Goal: Information Seeking & Learning: Learn about a topic

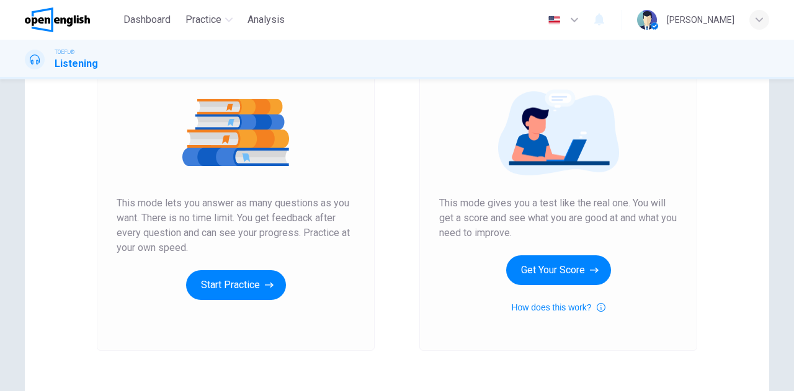
scroll to position [186, 0]
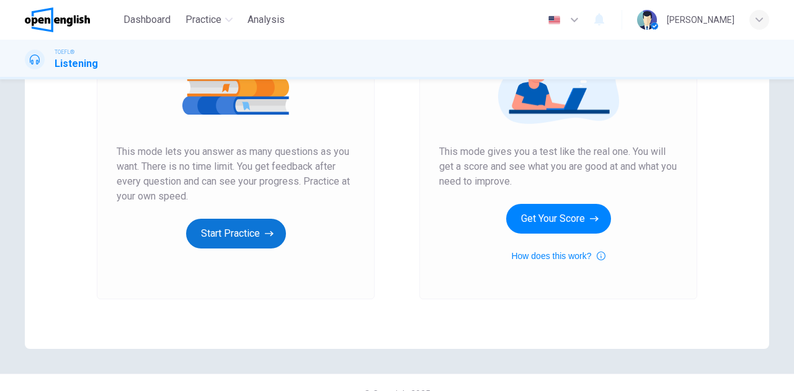
click at [234, 221] on button "Start Practice" at bounding box center [236, 234] width 100 height 30
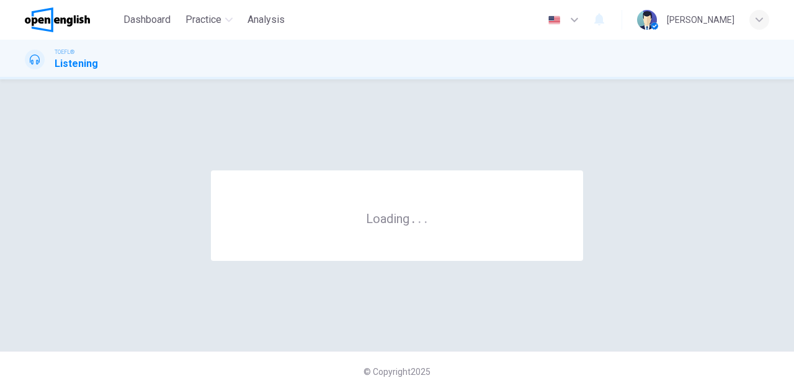
scroll to position [0, 0]
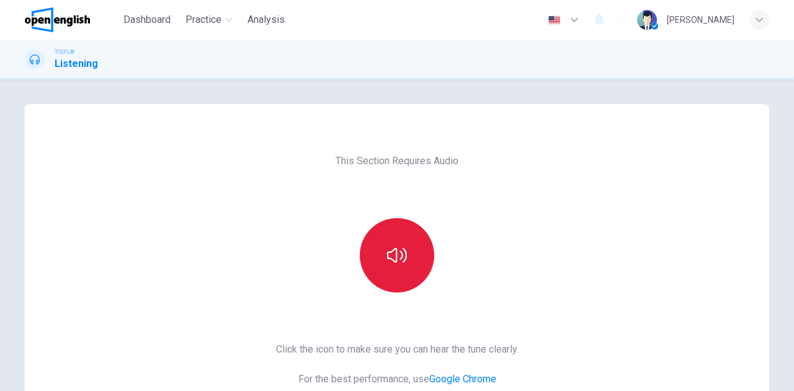
click at [390, 243] on button "button" at bounding box center [397, 255] width 74 height 74
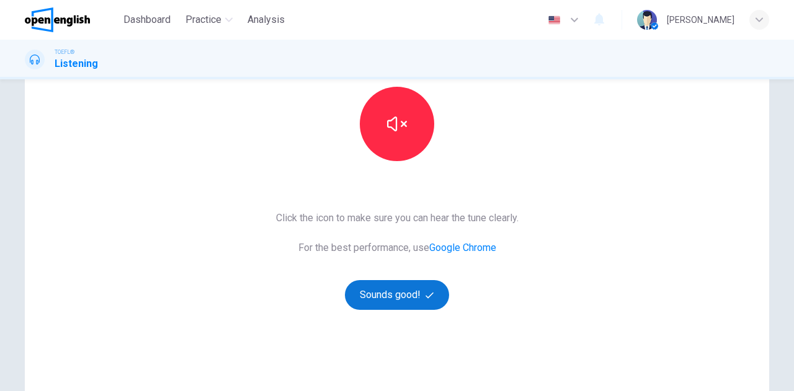
scroll to position [186, 0]
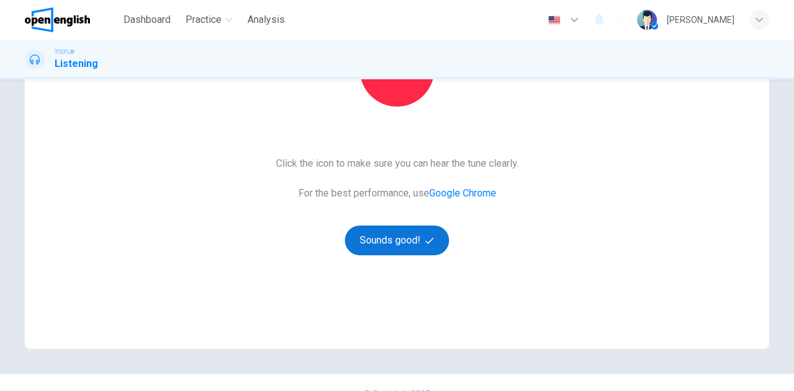
click at [394, 236] on button "Sounds good!" at bounding box center [397, 241] width 104 height 30
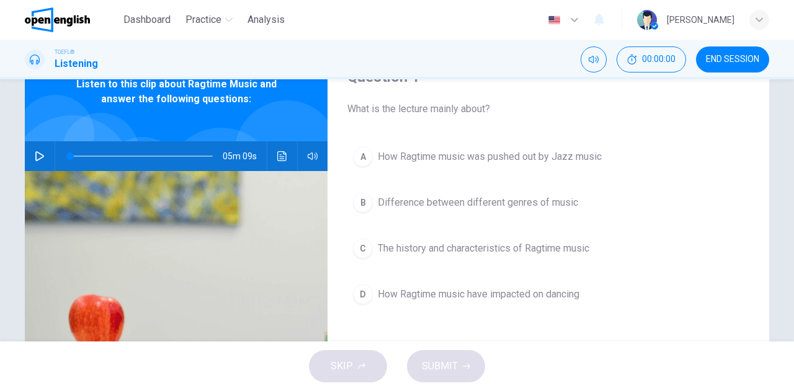
scroll to position [62, 0]
click at [42, 153] on button "button" at bounding box center [40, 156] width 20 height 30
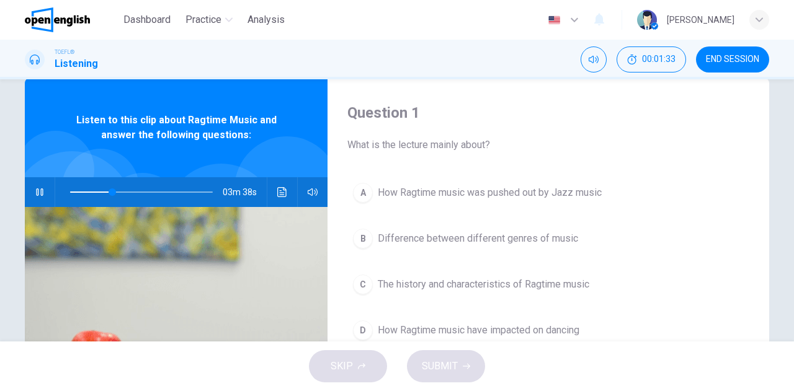
scroll to position [0, 0]
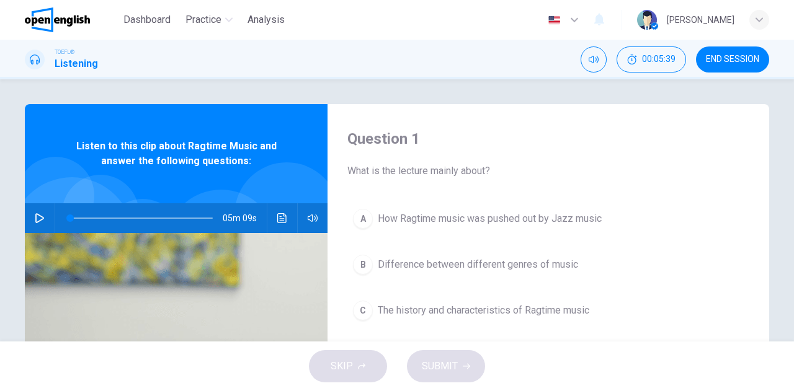
click at [26, 219] on div "05m 09s" at bounding box center [176, 218] width 303 height 30
click at [35, 220] on icon "button" at bounding box center [39, 218] width 9 height 10
drag, startPoint x: 114, startPoint y: 220, endPoint x: 40, endPoint y: 207, distance: 75.1
click at [40, 207] on div "05m 09s" at bounding box center [176, 218] width 303 height 30
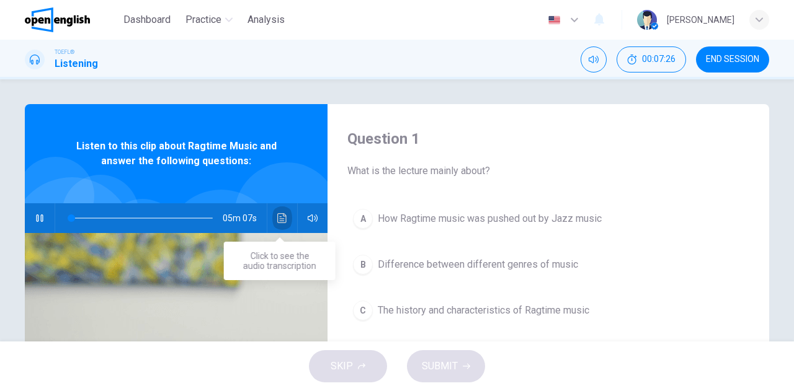
click at [281, 215] on icon "Click to see the audio transcription" at bounding box center [282, 218] width 10 height 10
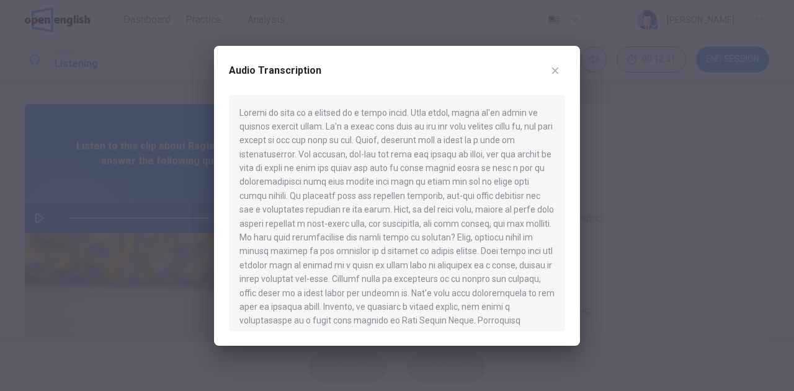
type input "*"
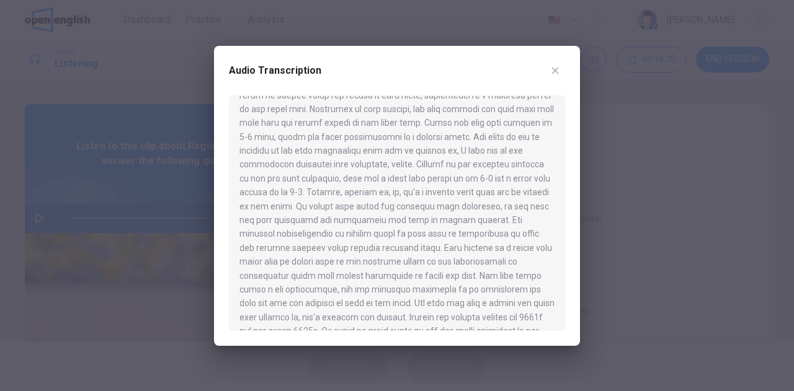
scroll to position [269, 0]
click at [272, 203] on button "Click to see the audio transcription" at bounding box center [282, 218] width 20 height 30
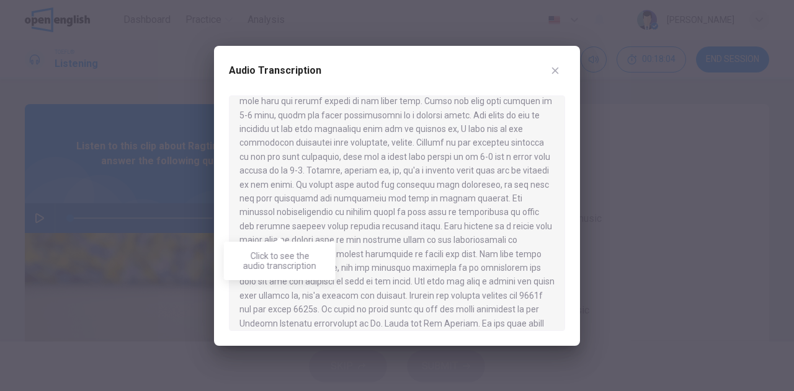
scroll to position [290, 0]
click at [512, 143] on div at bounding box center [397, 214] width 336 height 236
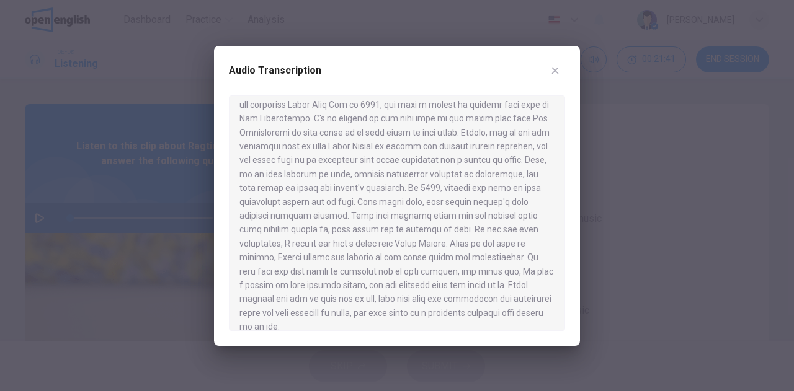
scroll to position [604, 0]
click at [30, 213] on div at bounding box center [397, 195] width 794 height 391
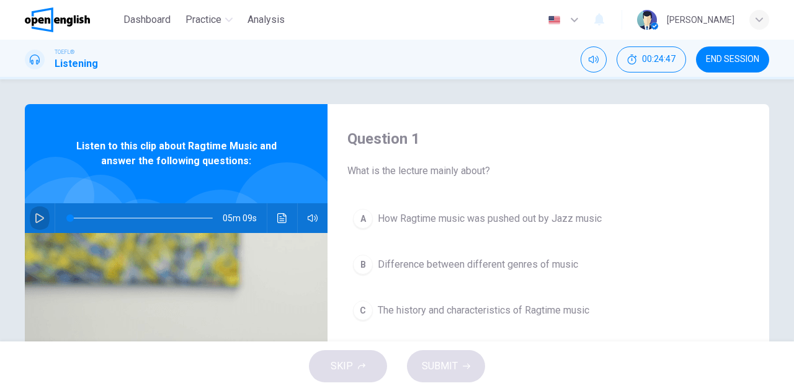
click at [35, 216] on icon "button" at bounding box center [40, 218] width 10 height 10
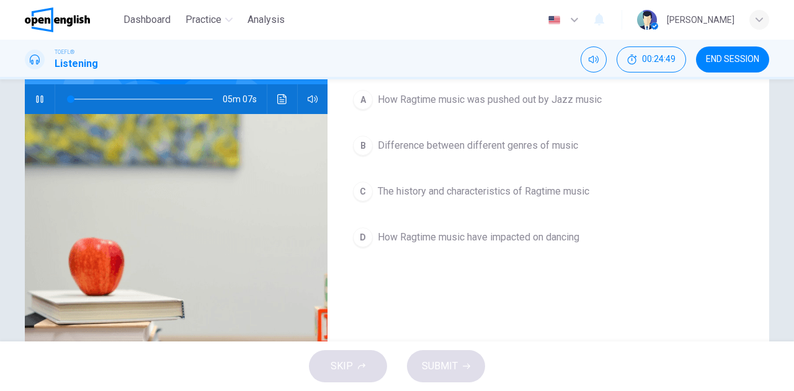
scroll to position [124, 0]
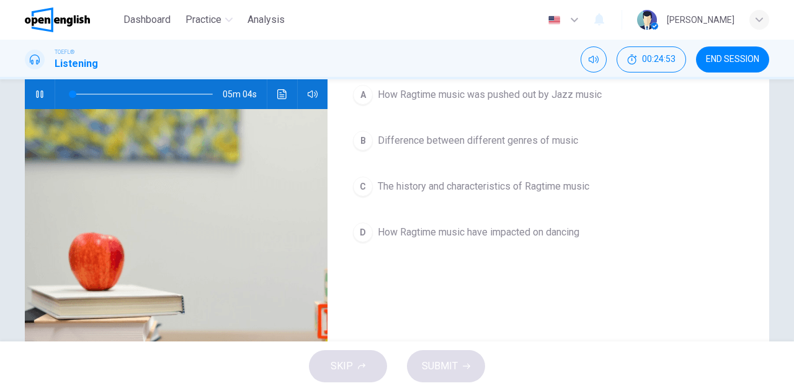
click at [358, 185] on div "C" at bounding box center [363, 187] width 20 height 20
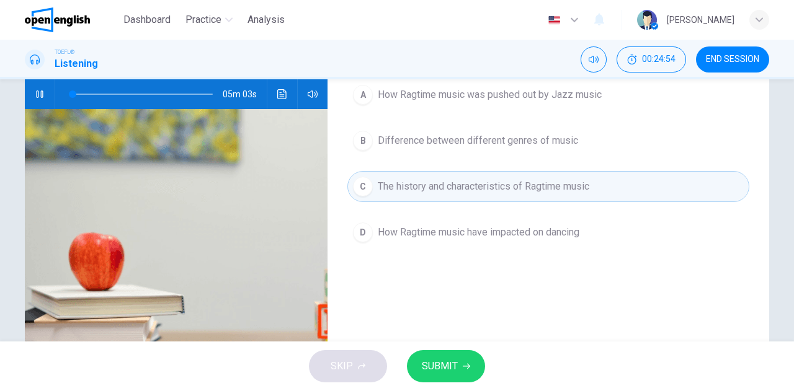
click at [443, 367] on span "SUBMIT" at bounding box center [440, 366] width 36 height 17
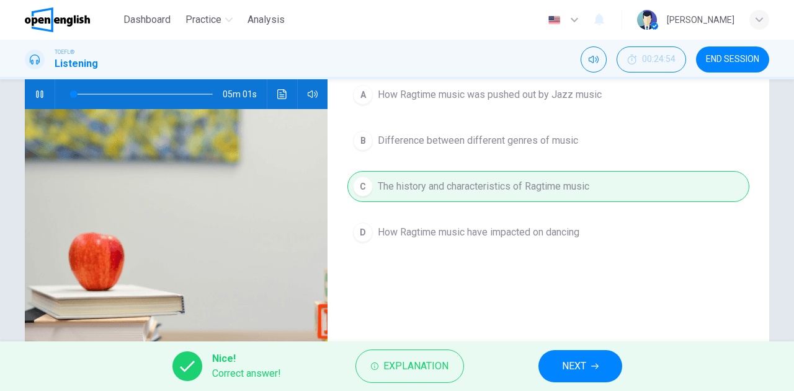
click at [574, 366] on span "NEXT" at bounding box center [574, 366] width 24 height 17
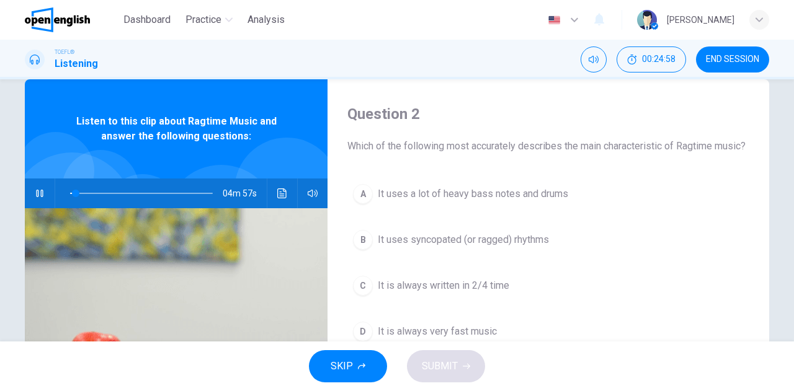
scroll to position [62, 0]
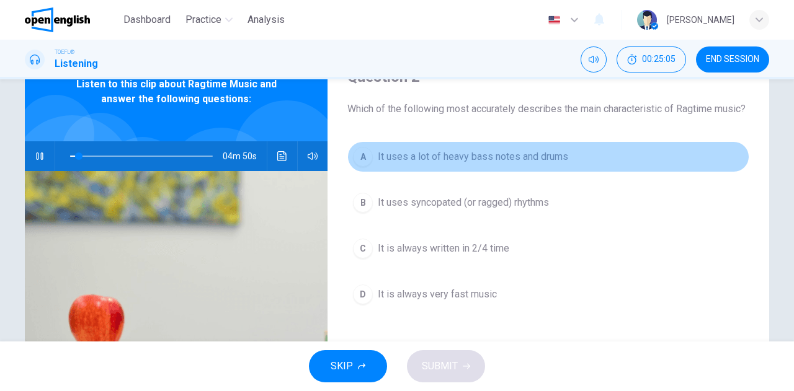
click at [358, 167] on div "A" at bounding box center [363, 157] width 20 height 20
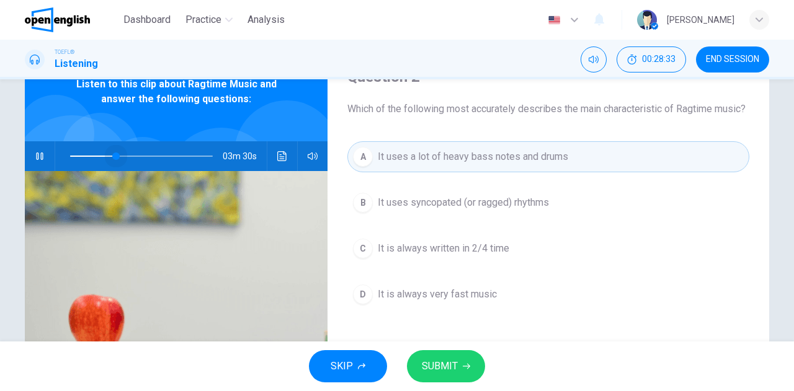
drag, startPoint x: 174, startPoint y: 154, endPoint x: 67, endPoint y: 153, distance: 106.7
click at [112, 153] on span at bounding box center [115, 156] width 7 height 7
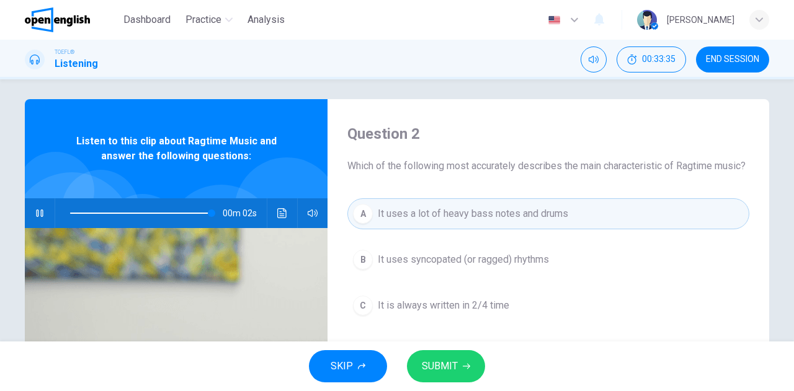
scroll to position [0, 0]
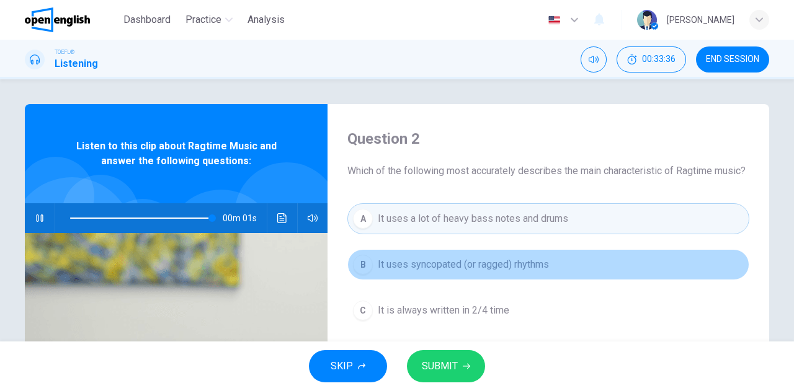
click at [437, 280] on button "B It uses syncopated (or ragged) rhythms" at bounding box center [548, 264] width 402 height 31
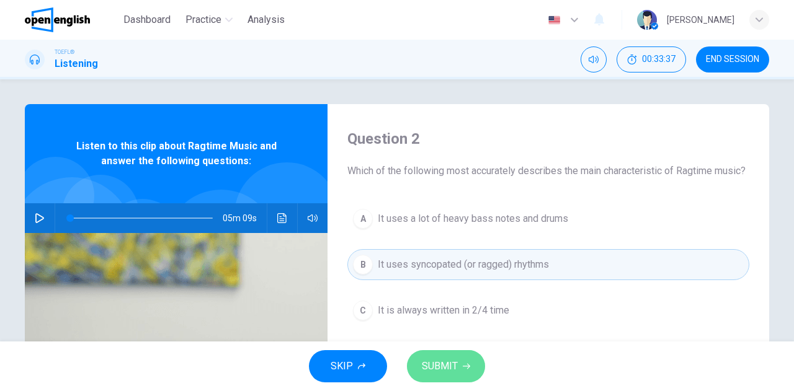
click at [455, 366] on span "SUBMIT" at bounding box center [440, 366] width 36 height 17
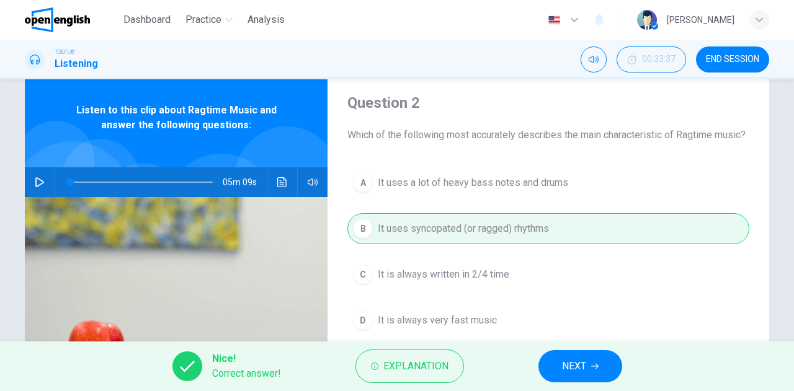
scroll to position [62, 0]
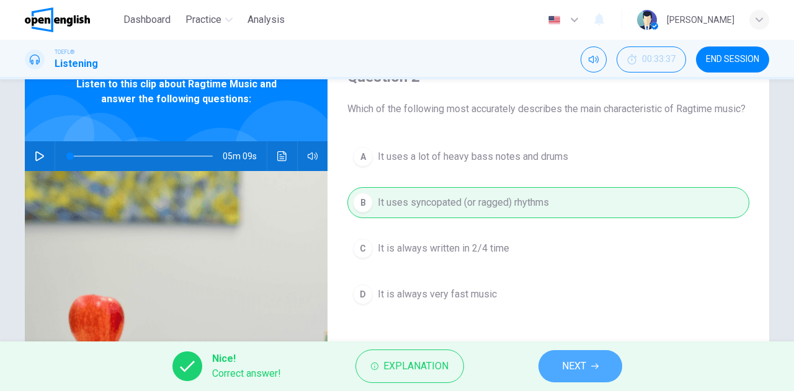
click at [581, 371] on span "NEXT" at bounding box center [574, 366] width 24 height 17
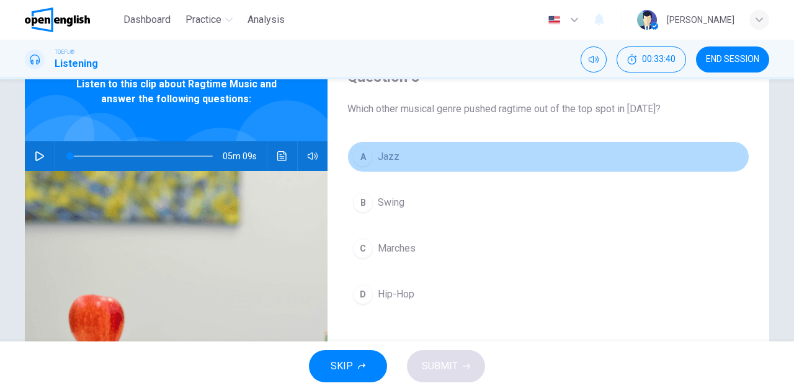
click at [378, 158] on span "Jazz" at bounding box center [389, 156] width 22 height 15
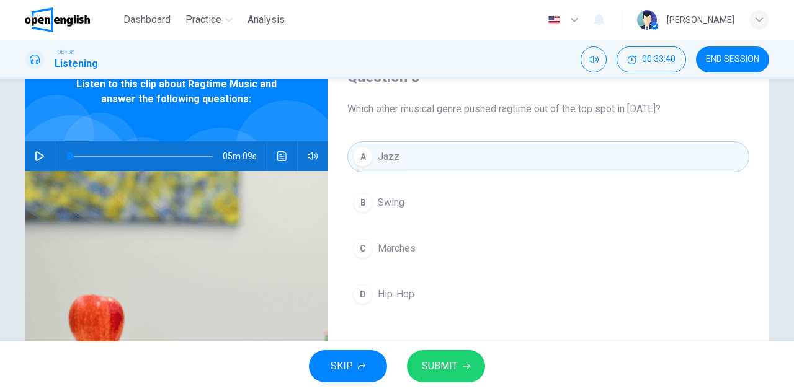
click at [446, 364] on span "SUBMIT" at bounding box center [440, 366] width 36 height 17
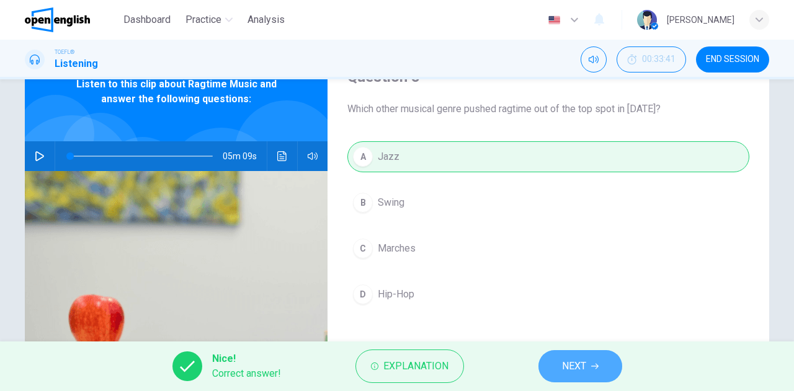
click at [574, 364] on span "NEXT" at bounding box center [574, 366] width 24 height 17
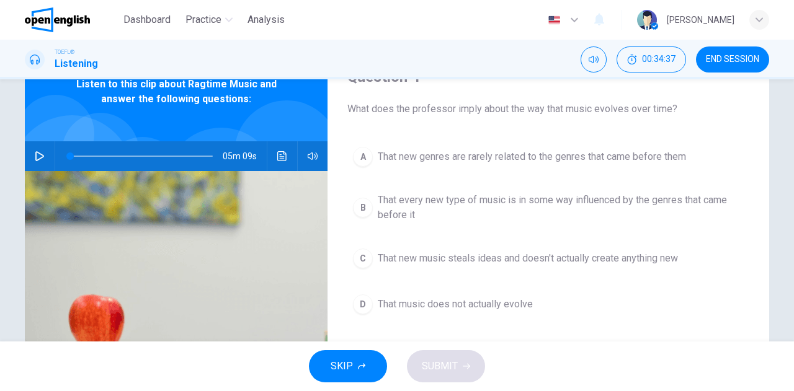
click at [387, 203] on span "That every new type of music is in some way influenced by the genres that came …" at bounding box center [561, 208] width 366 height 30
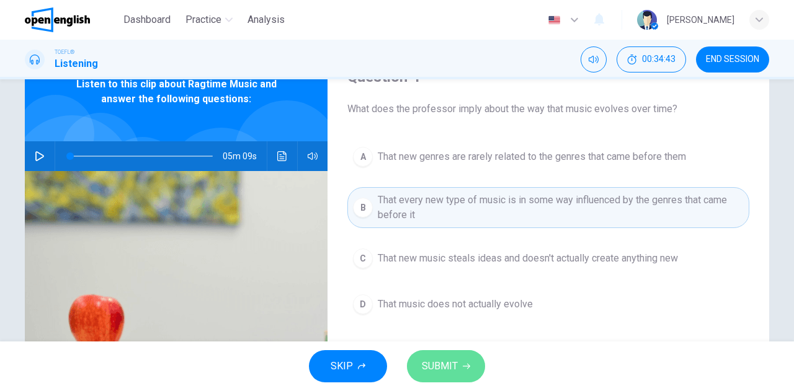
click at [459, 365] on button "SUBMIT" at bounding box center [446, 366] width 78 height 32
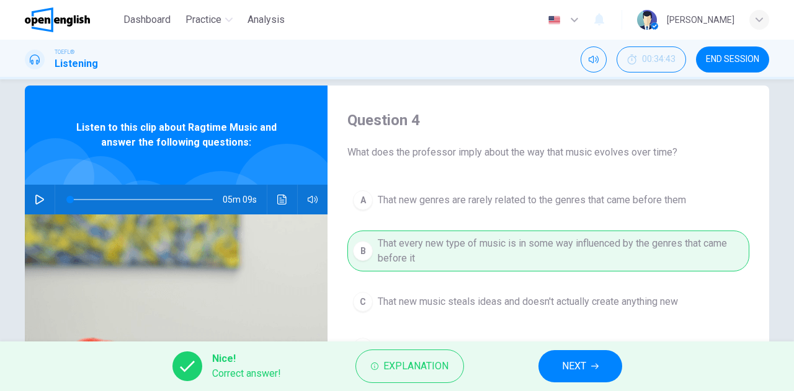
scroll to position [0, 0]
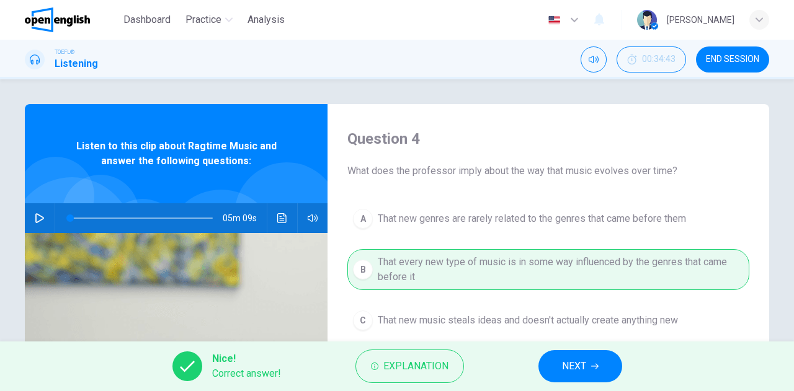
click at [37, 214] on icon "button" at bounding box center [40, 218] width 10 height 10
type input "**"
click at [40, 217] on icon "button" at bounding box center [40, 218] width 10 height 10
click at [36, 214] on icon "button" at bounding box center [40, 218] width 10 height 10
type input "*"
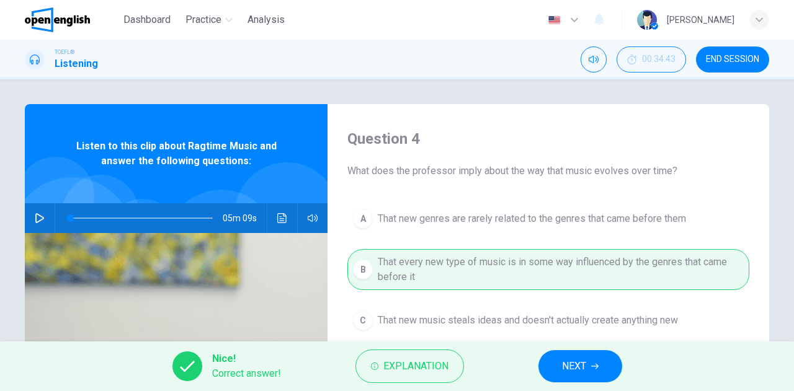
click at [569, 358] on span "NEXT" at bounding box center [574, 366] width 24 height 17
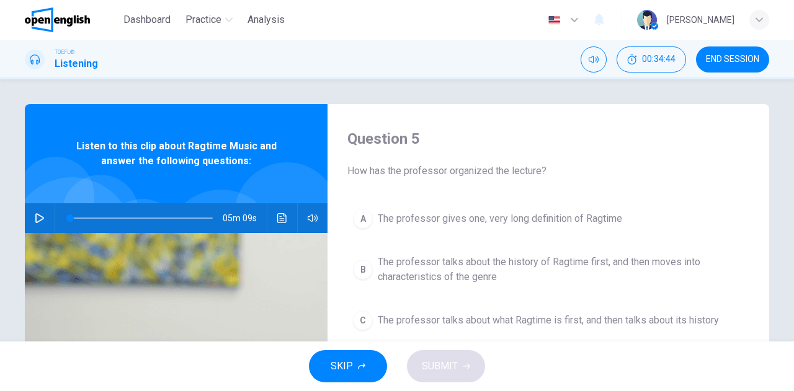
scroll to position [62, 0]
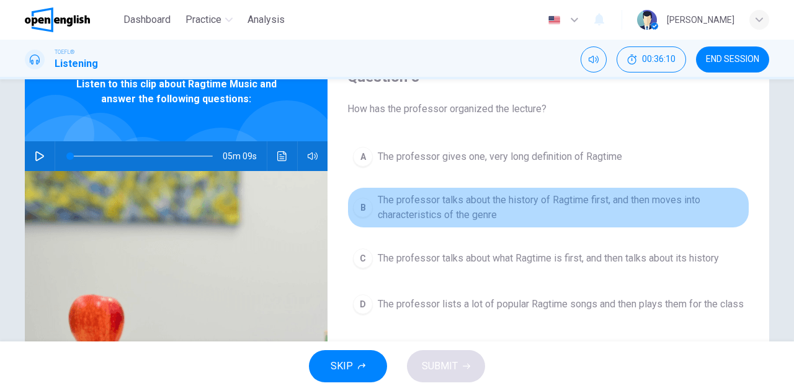
click at [479, 210] on span "The professor talks about the history of Ragtime first, and then moves into cha…" at bounding box center [561, 208] width 366 height 30
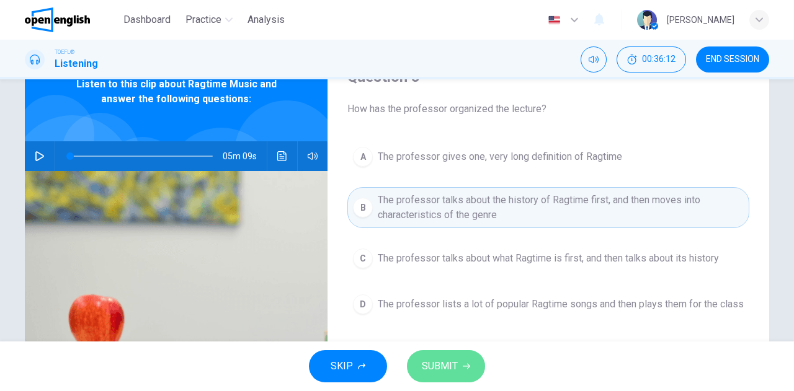
click at [440, 365] on span "SUBMIT" at bounding box center [440, 366] width 36 height 17
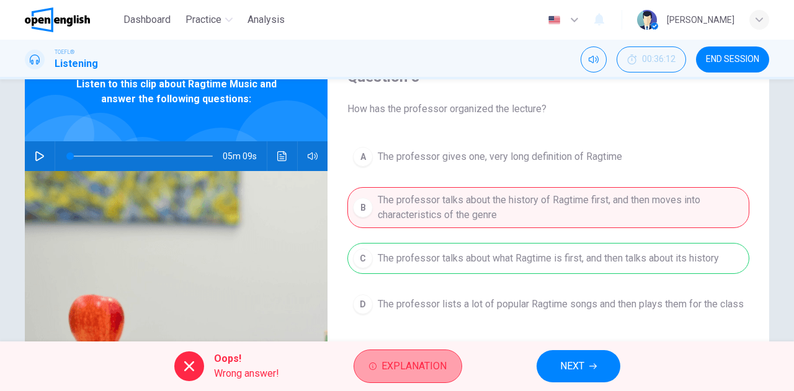
click at [419, 363] on span "Explanation" at bounding box center [413, 366] width 65 height 17
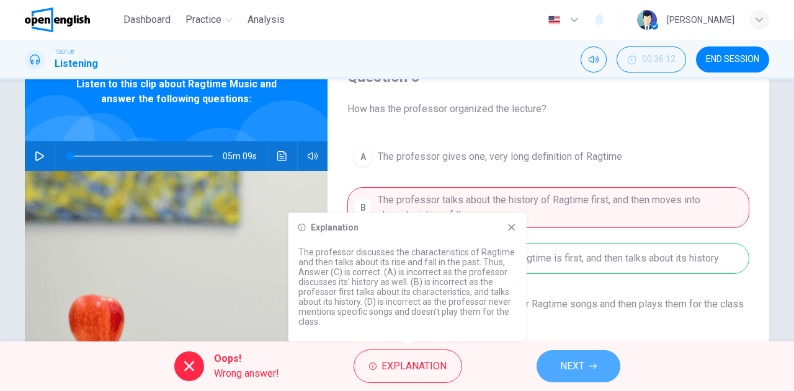
click at [582, 365] on span "NEXT" at bounding box center [572, 366] width 24 height 17
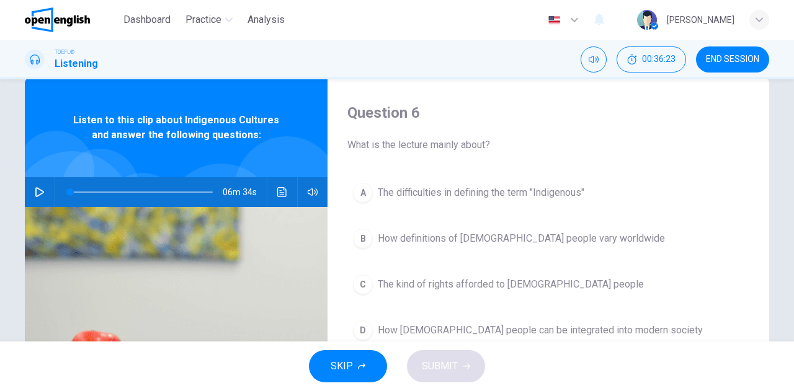
scroll to position [0, 0]
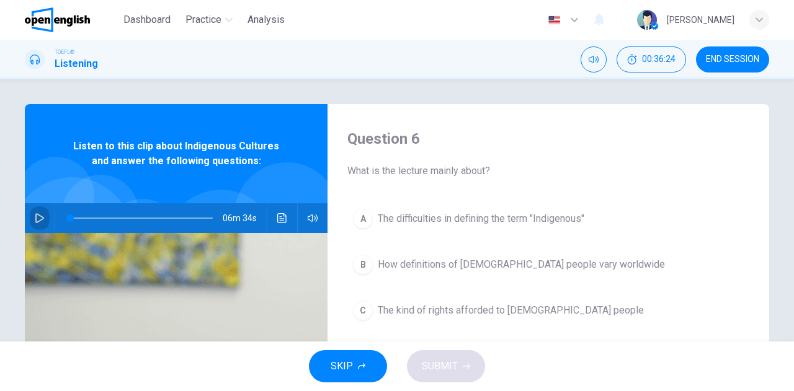
click at [37, 214] on icon "button" at bounding box center [40, 218] width 10 height 10
click at [36, 220] on icon "button" at bounding box center [40, 218] width 10 height 10
type input "*"
